Goal: Complete application form: Complete application form

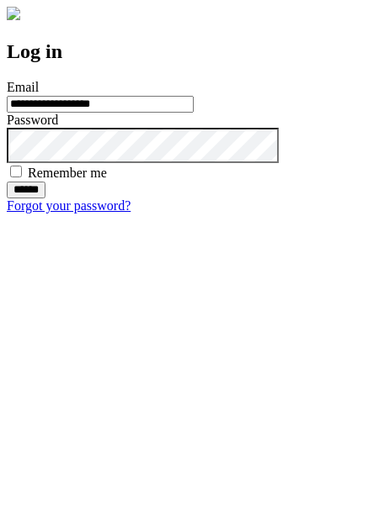
type input "**********"
click at [45, 199] on input "******" at bounding box center [26, 190] width 39 height 17
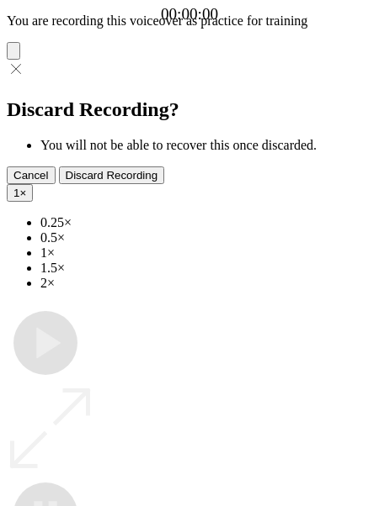
type input "**********"
